Goal: Transaction & Acquisition: Purchase product/service

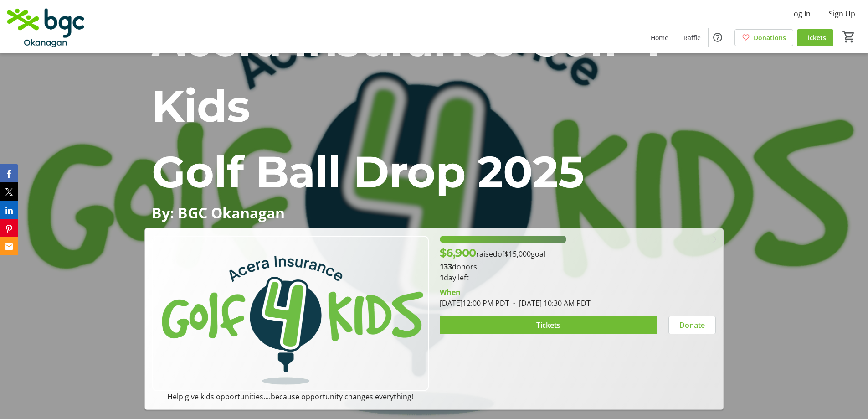
scroll to position [91, 0]
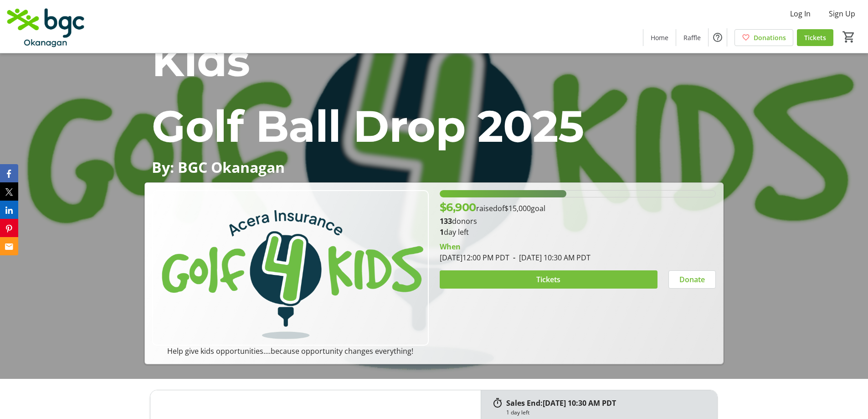
click at [539, 283] on span "Tickets" at bounding box center [548, 279] width 24 height 11
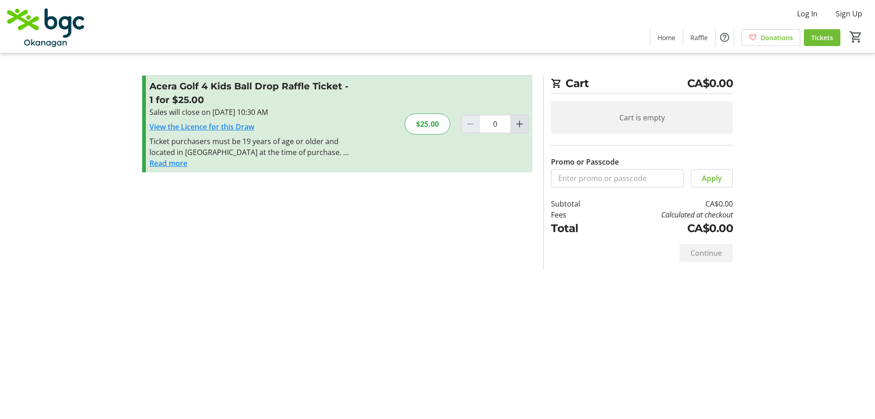
click at [519, 125] on mat-icon "Increment by one" at bounding box center [519, 123] width 11 height 11
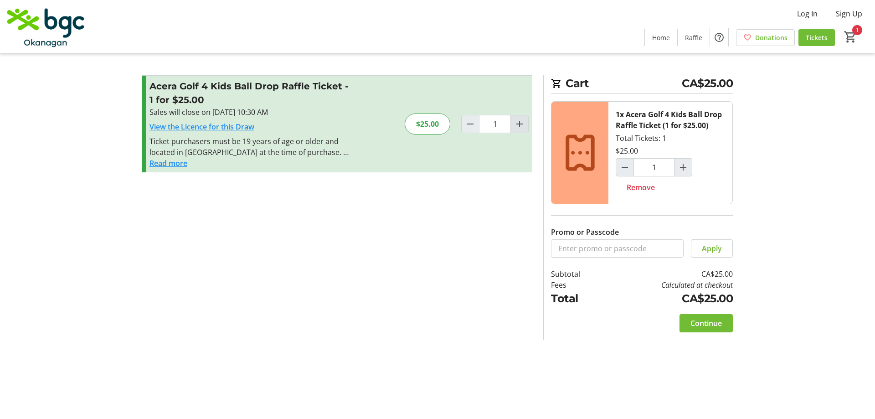
click at [520, 125] on mat-icon "Increment by one" at bounding box center [519, 123] width 11 height 11
type input "2"
click at [698, 323] on span "Continue" at bounding box center [705, 323] width 31 height 11
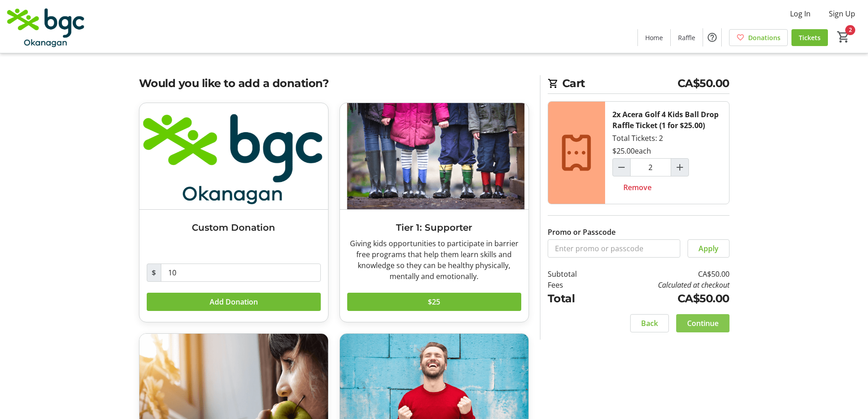
click at [698, 322] on span "Continue" at bounding box center [702, 323] width 31 height 11
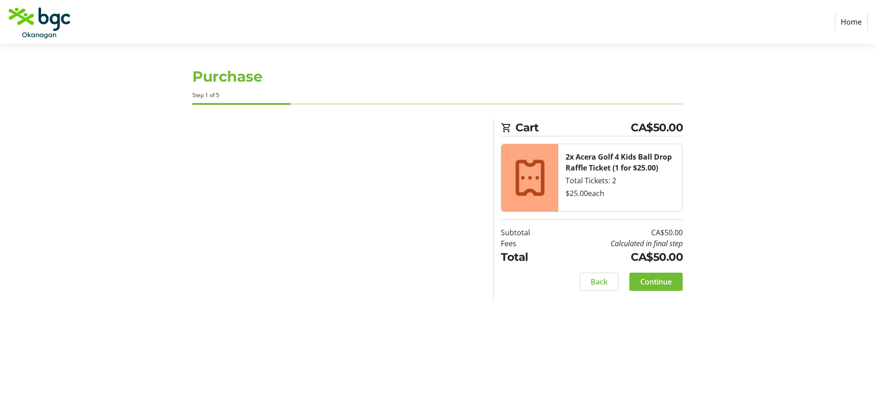
select select "CA"
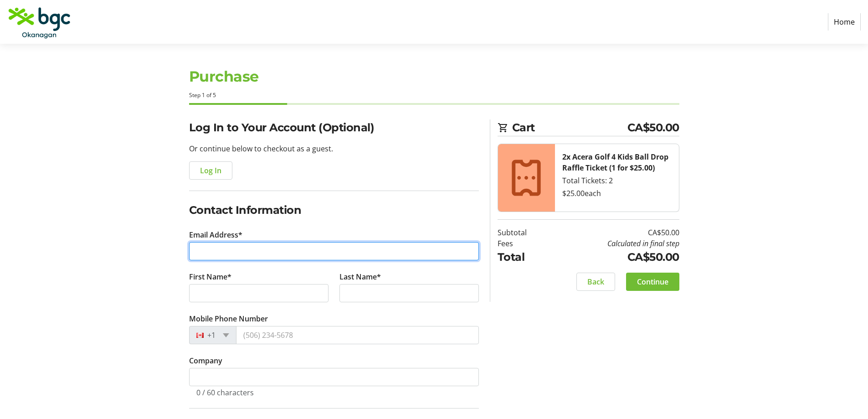
click at [245, 259] on input "Email Address*" at bounding box center [334, 251] width 290 height 18
type input "k"
click at [233, 253] on input "[PERSON_NAME][EMAIL_ADDRESS][DOMAIN_NAME]" at bounding box center [334, 251] width 290 height 18
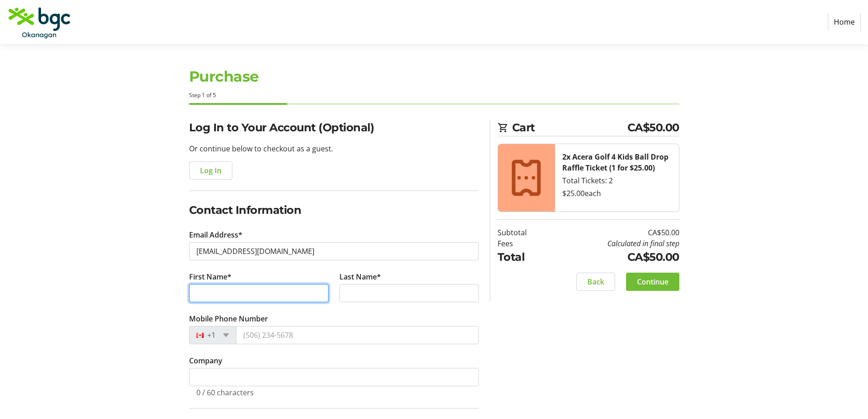
click at [225, 294] on input "First Name*" at bounding box center [258, 293] width 139 height 18
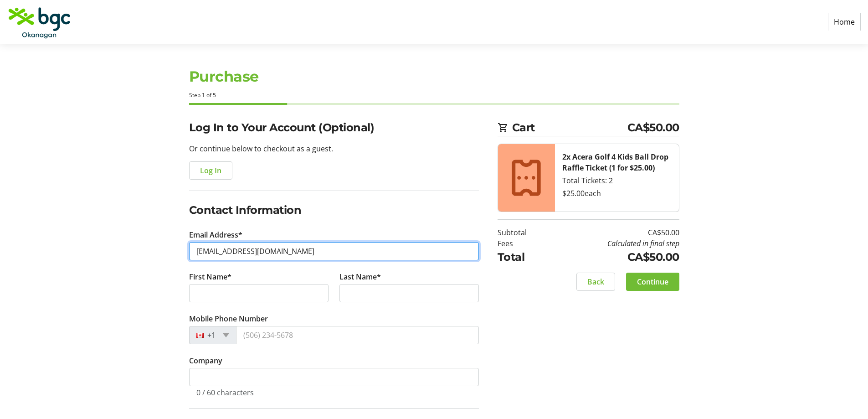
click at [229, 250] on input "[EMAIL_ADDRESS][DOMAIN_NAME]" at bounding box center [334, 251] width 290 height 18
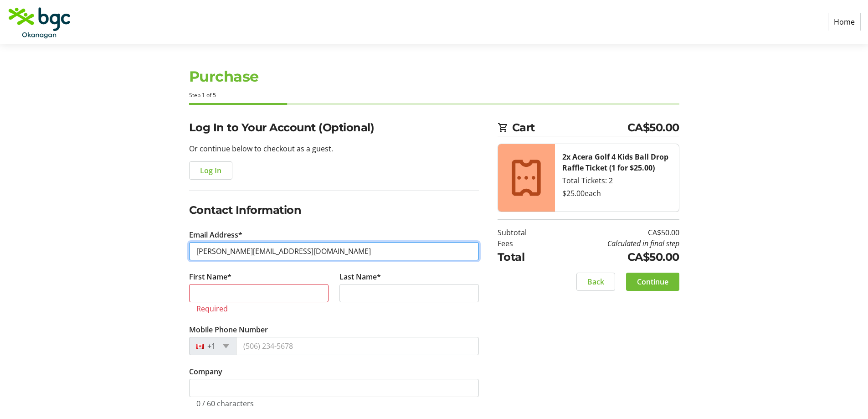
click at [280, 250] on input "[PERSON_NAME][EMAIL_ADDRESS][DOMAIN_NAME]" at bounding box center [334, 251] width 290 height 18
type input "[PERSON_NAME][EMAIL_ADDRESS][DOMAIN_NAME]"
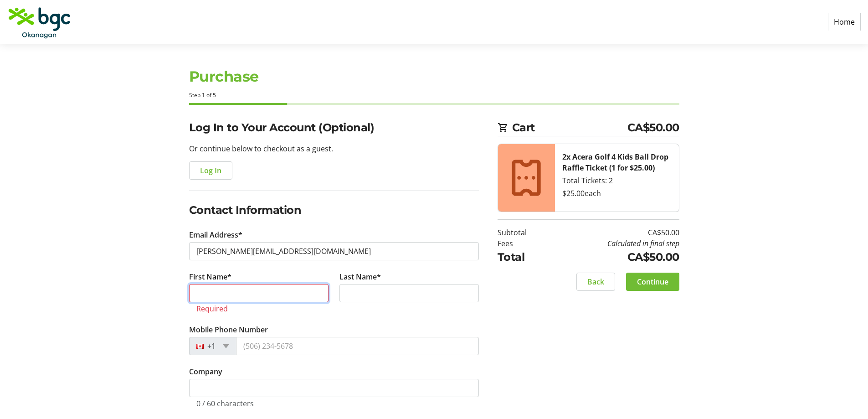
click at [250, 297] on input "First Name*" at bounding box center [258, 293] width 139 height 18
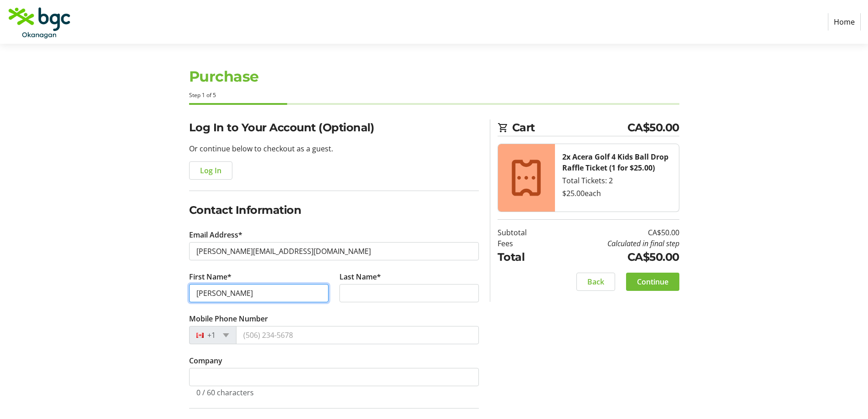
type input "[PERSON_NAME]"
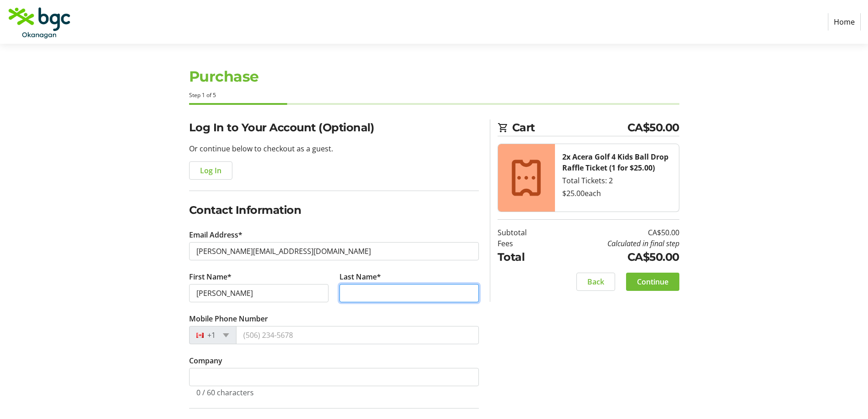
click at [365, 294] on input "Last Name*" at bounding box center [409, 293] width 139 height 18
type input "Parcels"
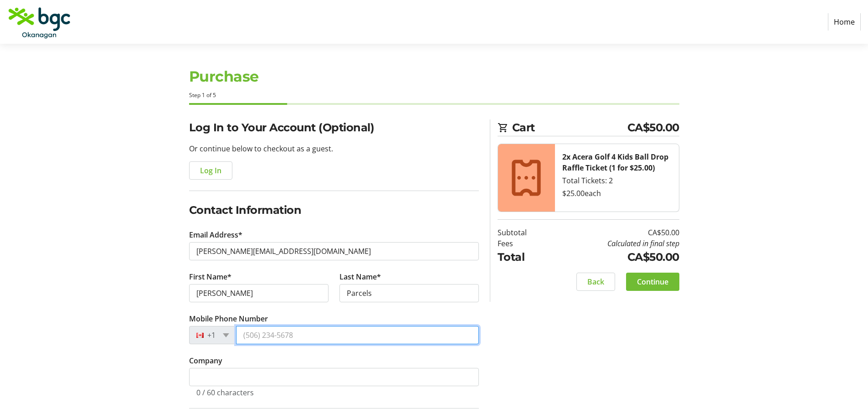
click at [310, 330] on input "Mobile Phone Number" at bounding box center [357, 335] width 243 height 18
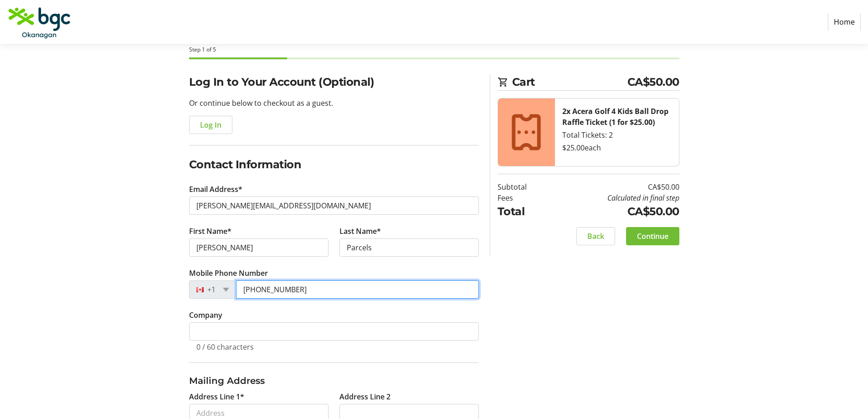
type input "[PHONE_NUMBER]"
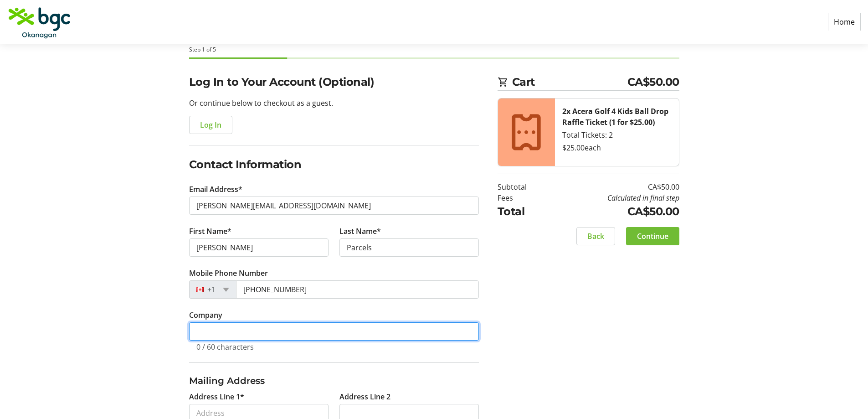
click at [196, 327] on input "Company" at bounding box center [334, 331] width 290 height 18
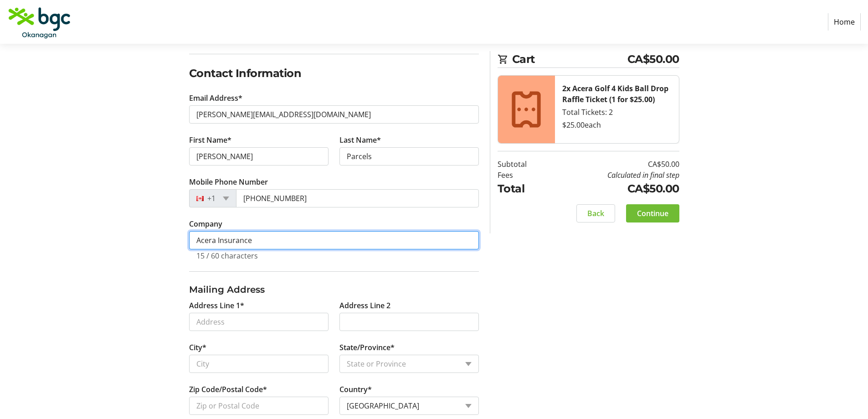
scroll to position [182, 0]
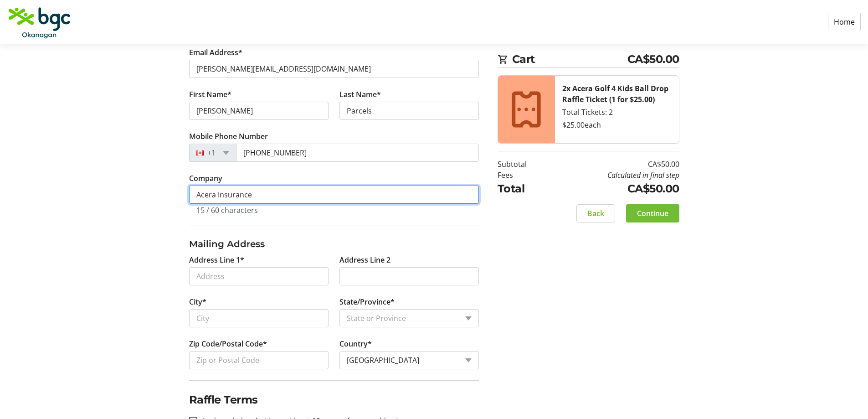
type input "Acera Insurance"
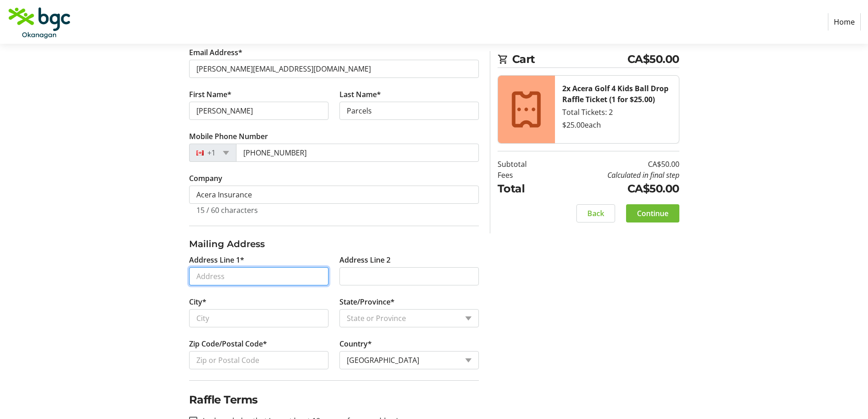
click at [217, 275] on input "Address Line 1*" at bounding box center [258, 276] width 139 height 18
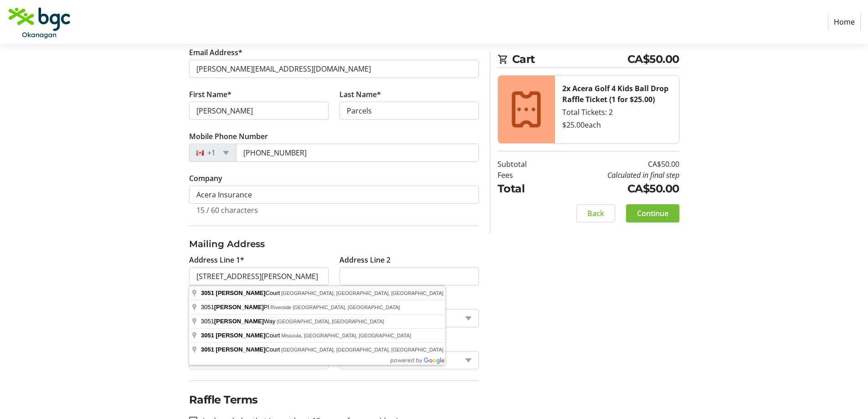
type input "[STREET_ADDRESS][PERSON_NAME]"
type input "Lake Country"
select select "BC"
type input "V4V 1M5"
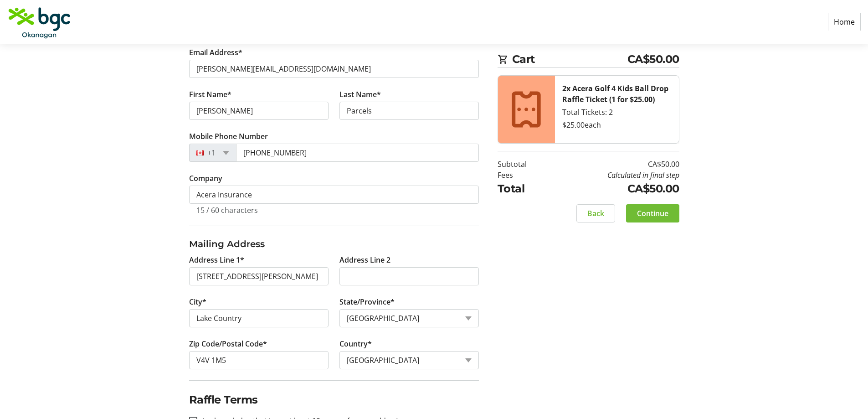
scroll to position [273, 0]
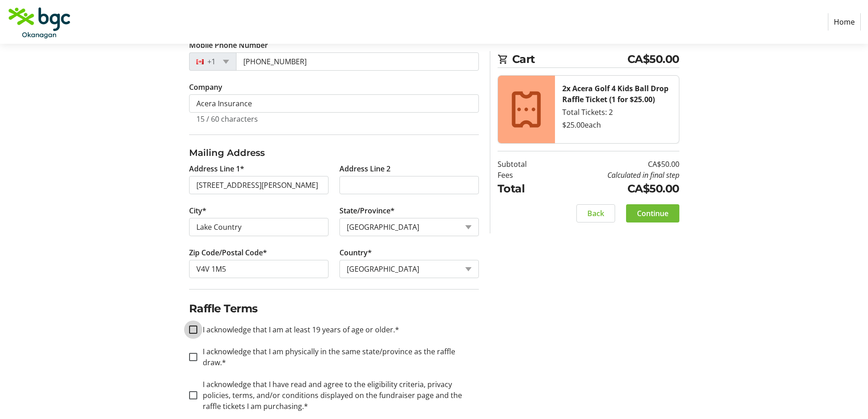
click at [192, 330] on input "I acknowledge that I am at least 19 years of age or older.*" at bounding box center [193, 329] width 8 height 8
checkbox input "true"
click at [195, 353] on input "I acknowledge that I am physically in the same state/province as the raffle dra…" at bounding box center [193, 357] width 8 height 8
checkbox input "true"
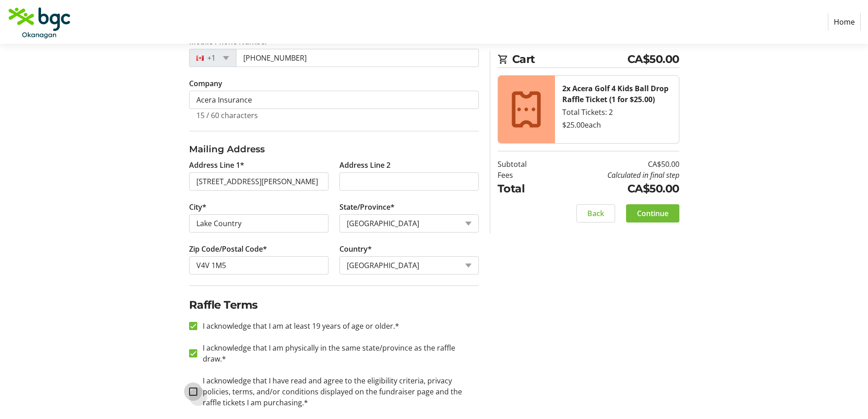
click at [195, 387] on input "I acknowledge that I have read and agree to the eligibility criteria, privacy p…" at bounding box center [193, 391] width 8 height 8
checkbox input "true"
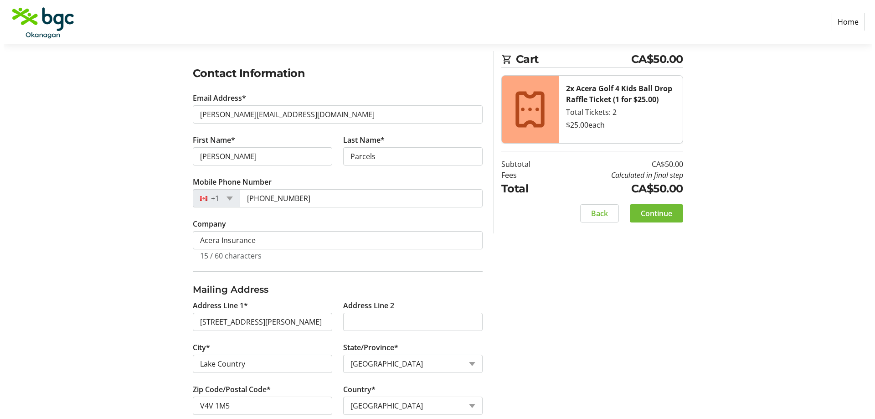
scroll to position [0, 0]
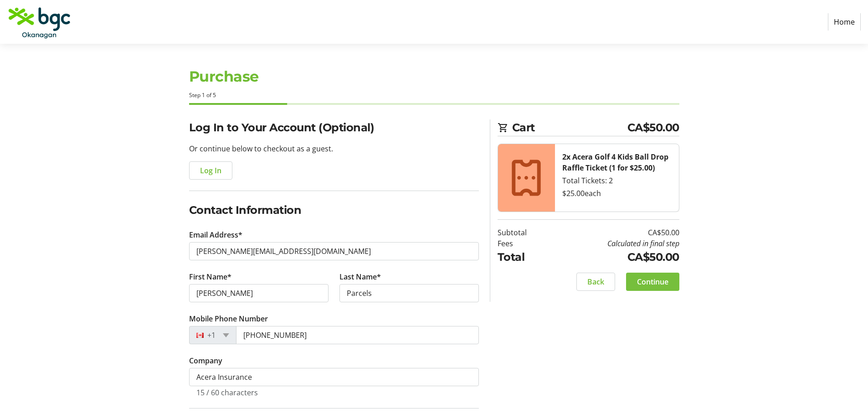
click at [651, 284] on span "Continue" at bounding box center [652, 281] width 31 height 11
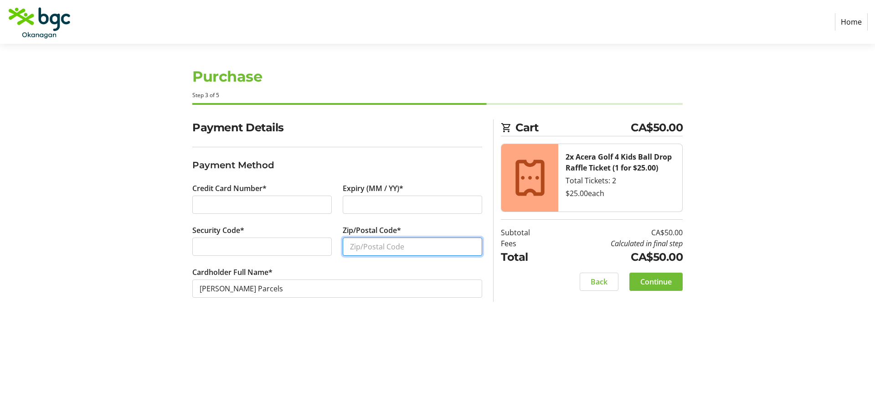
click at [365, 250] on input "Zip/Postal Code*" at bounding box center [412, 246] width 139 height 18
type input "v4v1m5"
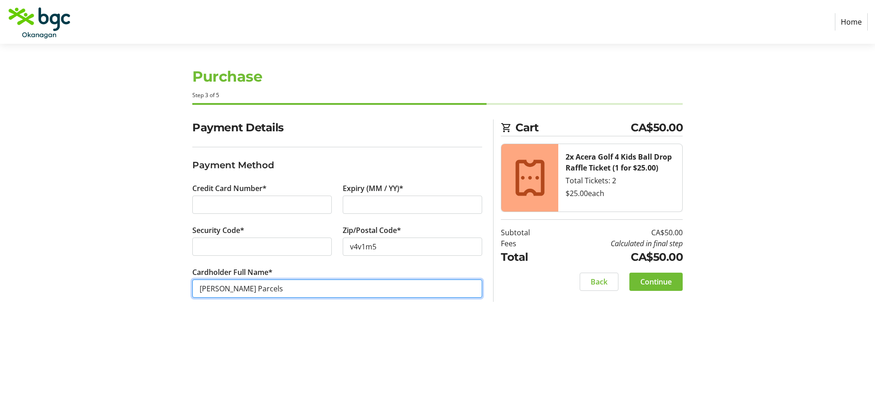
click at [233, 288] on input "[PERSON_NAME] Parcels" at bounding box center [337, 288] width 290 height 18
type input "[PERSON_NAME]"
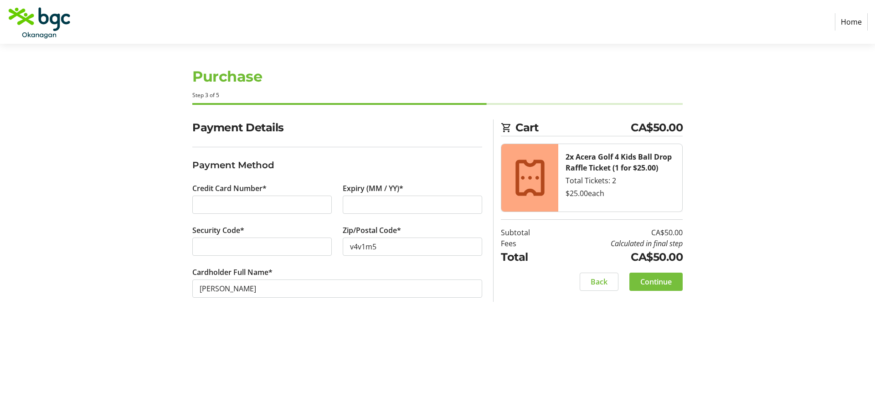
click at [659, 283] on span "Continue" at bounding box center [655, 281] width 31 height 11
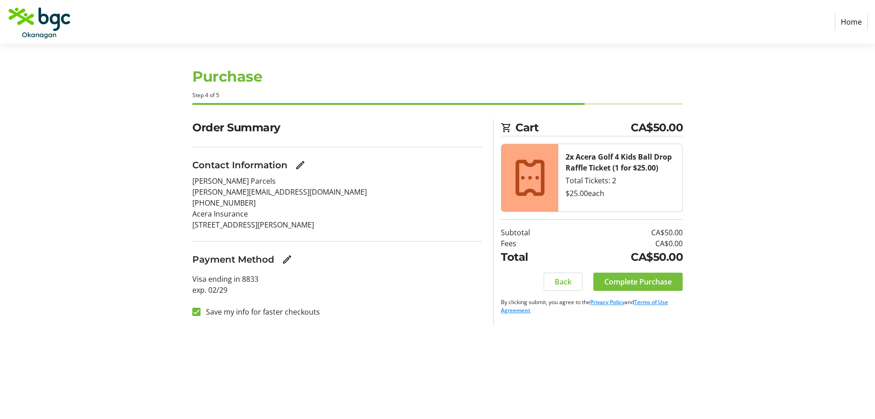
click at [623, 283] on span "Complete Purchase" at bounding box center [637, 281] width 67 height 11
